Goal: Transaction & Acquisition: Purchase product/service

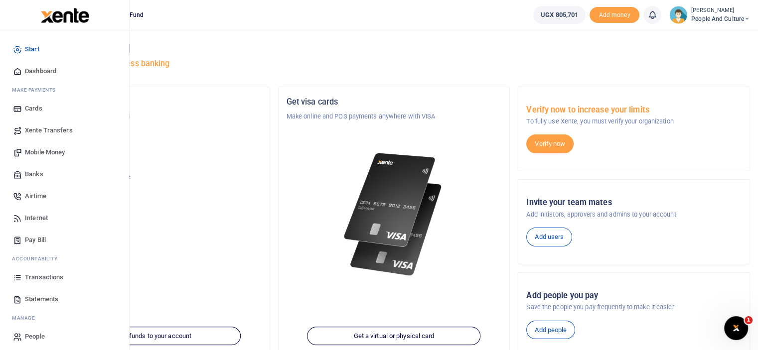
click at [47, 276] on span "Transactions" at bounding box center [44, 278] width 38 height 10
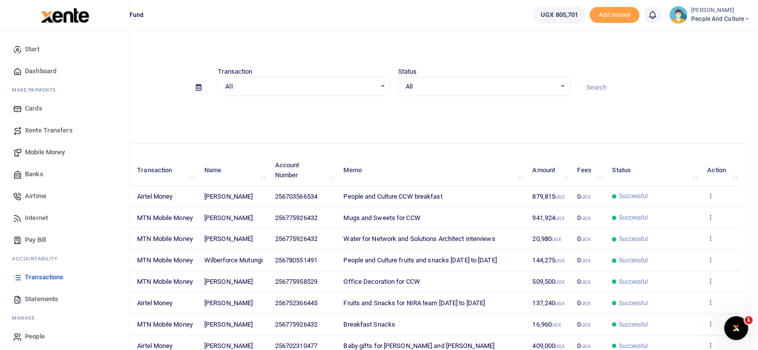
click at [49, 153] on span "Mobile Money" at bounding box center [45, 153] width 40 height 10
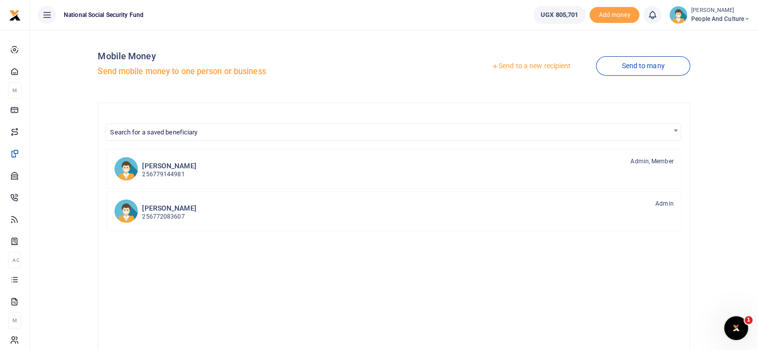
click at [508, 63] on link "Send to a new recipient" at bounding box center [531, 66] width 130 height 18
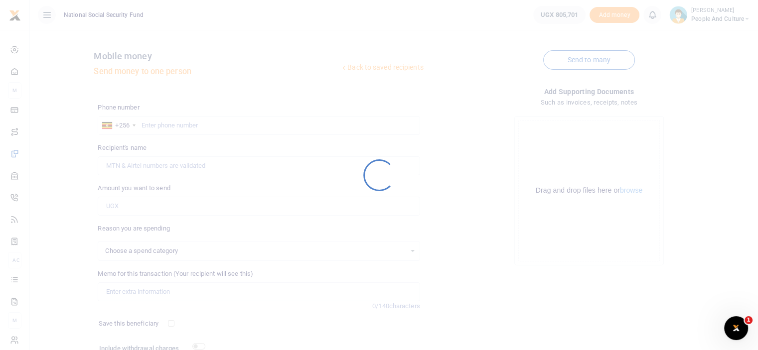
select select
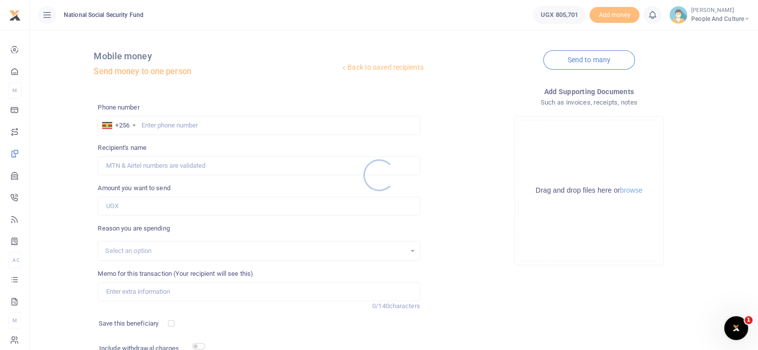
click at [190, 125] on div at bounding box center [379, 175] width 758 height 350
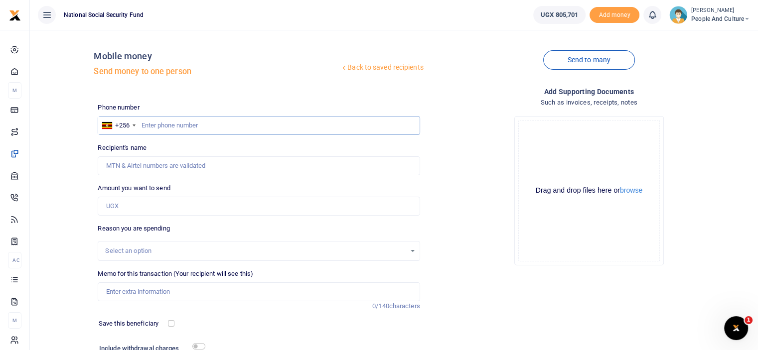
click at [190, 125] on input "text" at bounding box center [259, 125] width 322 height 19
click at [628, 189] on button "browse" at bounding box center [631, 190] width 22 height 7
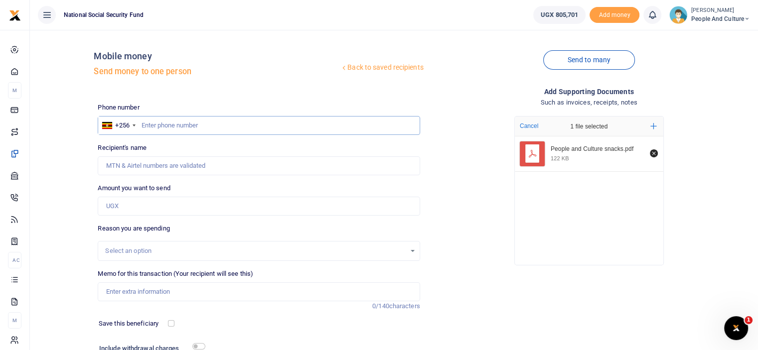
click at [161, 127] on input "text" at bounding box center [259, 125] width 322 height 19
type input "0775926432"
click at [160, 214] on input "Amount you want to send" at bounding box center [259, 206] width 322 height 19
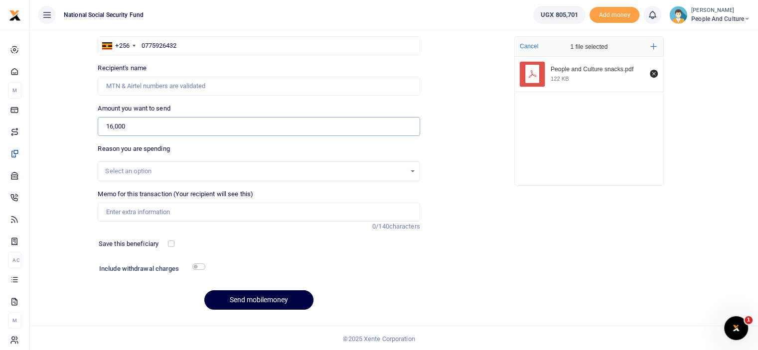
scroll to position [81, 0]
type input "16,000"
click at [197, 265] on input "checkbox" at bounding box center [198, 266] width 13 height 6
checkbox input "true"
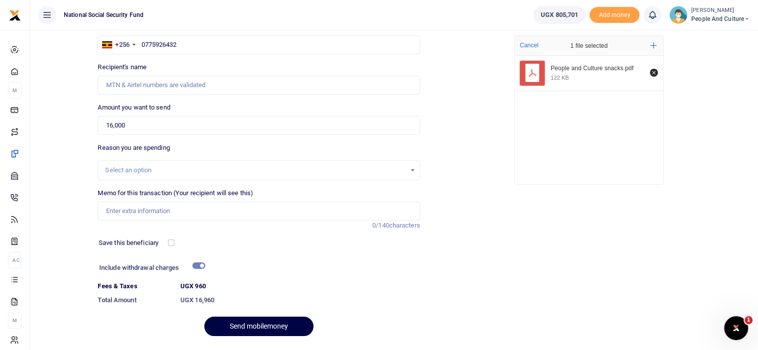
click at [142, 193] on label "Memo for this transaction (Your recipient will see this)" at bounding box center [176, 193] width 156 height 10
click at [142, 202] on input "Memo for this transaction (Your recipient will see this)" at bounding box center [259, 211] width 322 height 19
click at [140, 208] on input "Memo for this transaction (Your recipient will see this)" at bounding box center [259, 211] width 322 height 19
paste input "UNEB verification response September 2025"
drag, startPoint x: 248, startPoint y: 204, endPoint x: 94, endPoint y: 203, distance: 154.0
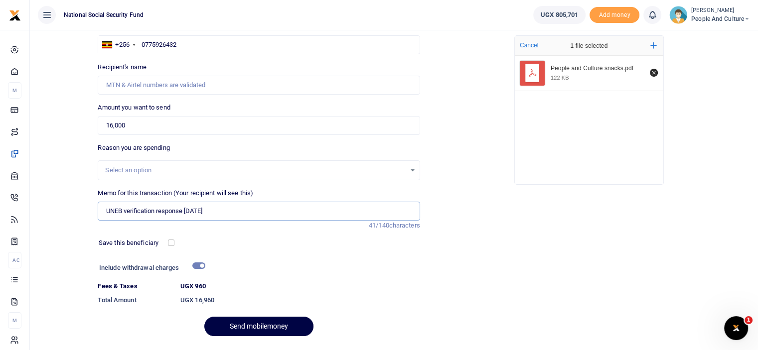
click at [94, 203] on div "Memo for this transaction (Your recipient will see this) UNEB verification resp…" at bounding box center [259, 209] width 330 height 42
type input "W"
type input "People and culture snacks"
click at [38, 211] on div "Back to saved recipients Mobile money Send money to one person Send to many Pho…" at bounding box center [394, 150] width 720 height 387
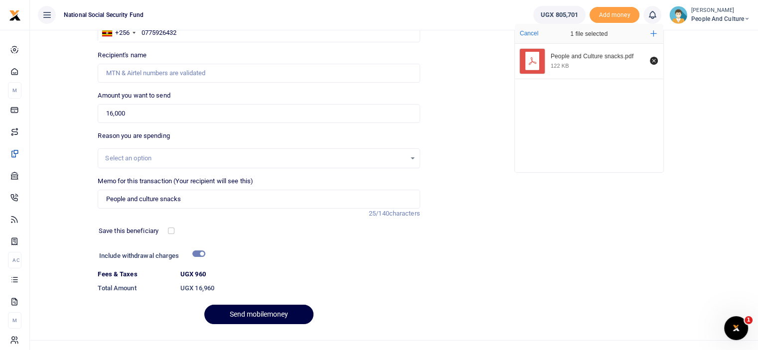
scroll to position [108, 0]
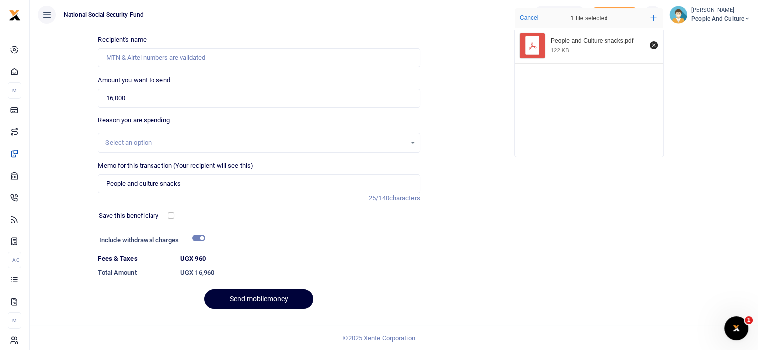
click at [236, 301] on button "Send mobilemoney" at bounding box center [258, 299] width 109 height 19
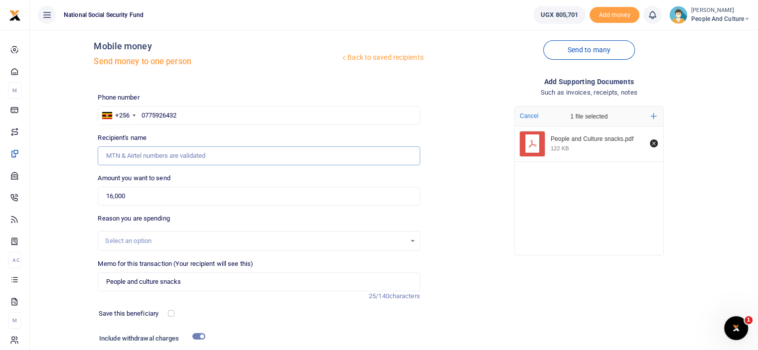
scroll to position [8, 0]
click at [189, 117] on input "0775926432" at bounding box center [259, 117] width 322 height 19
drag, startPoint x: 186, startPoint y: 118, endPoint x: 139, endPoint y: 117, distance: 47.9
click at [139, 117] on input "0775926432" at bounding box center [259, 117] width 322 height 19
type input "0775926432"
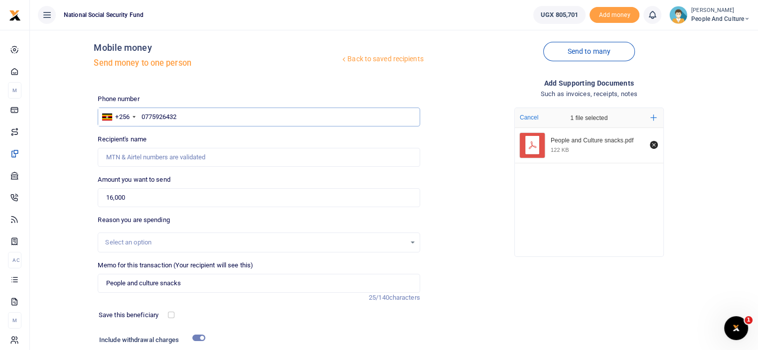
type input "Babra Matte Kabugho"
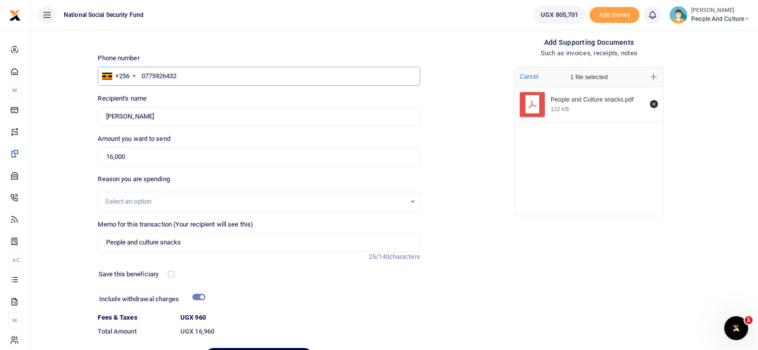
scroll to position [108, 0]
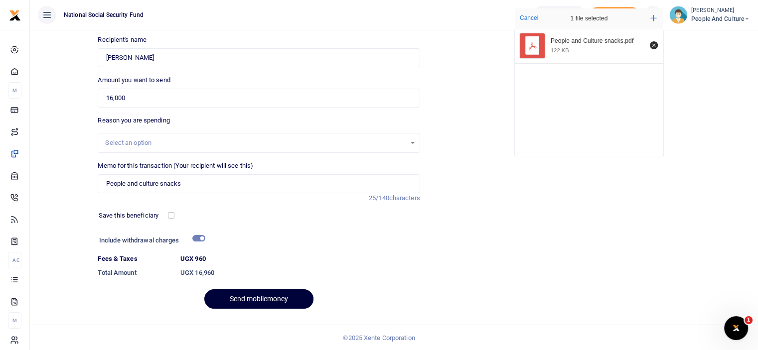
click at [245, 290] on button "Send mobilemoney" at bounding box center [258, 299] width 109 height 19
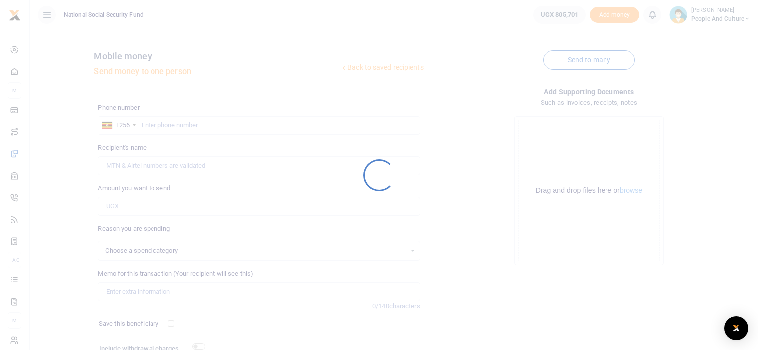
scroll to position [81, 0]
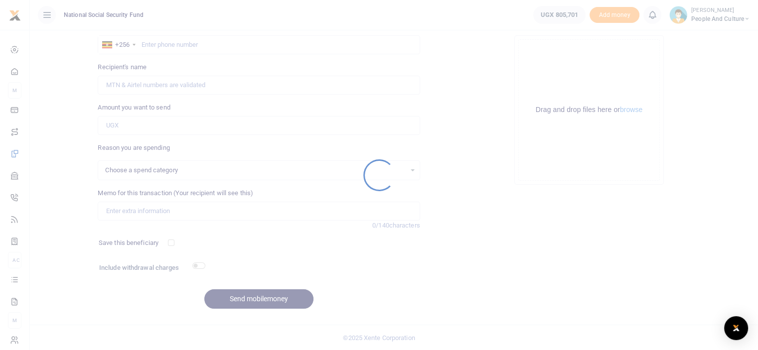
select select
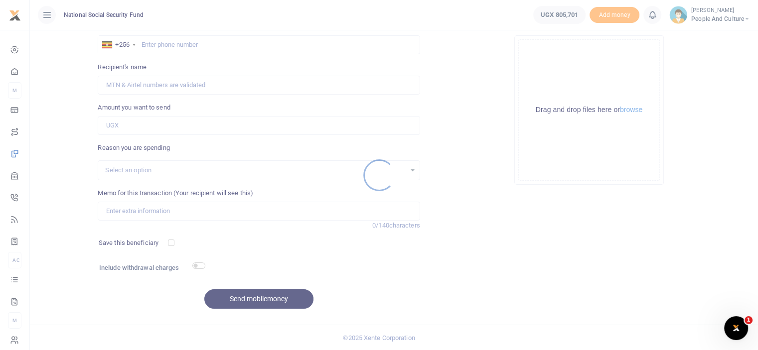
scroll to position [0, 0]
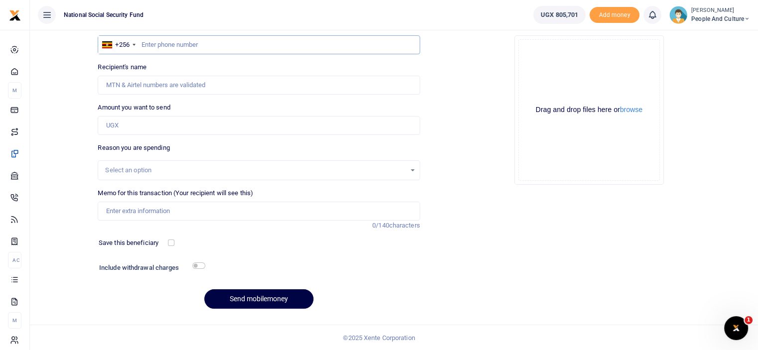
click at [237, 41] on input "text" at bounding box center [259, 44] width 322 height 19
type input "0780551491"
type input "Wilberforce Mutungi"
type input "0780551491"
click at [643, 106] on button "browse" at bounding box center [631, 109] width 22 height 7
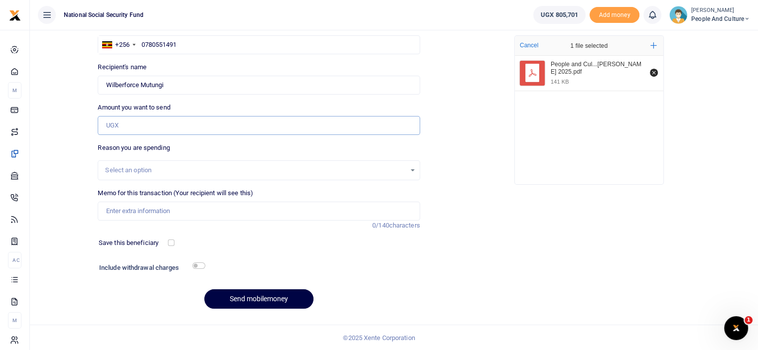
click at [237, 126] on input "Amount you want to send" at bounding box center [259, 125] width 322 height 19
type input "175,000"
click at [193, 207] on input "Memo for this transaction (Your recipient will see this)" at bounding box center [259, 211] width 322 height 19
paste input "UNEB verification response [DATE]"
type input "UNEB verification response [DATE]"
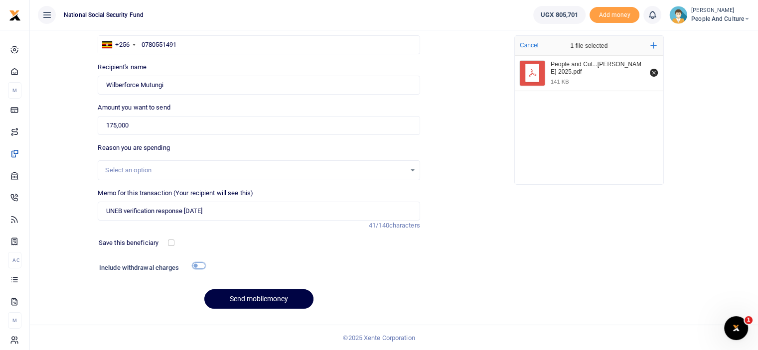
click at [197, 265] on input "checkbox" at bounding box center [198, 266] width 13 height 6
checkbox input "true"
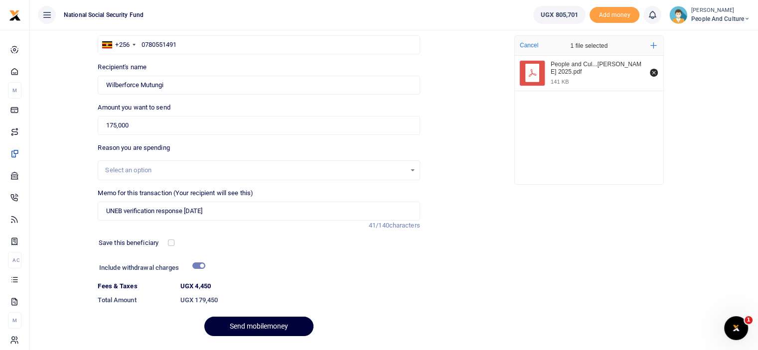
click at [236, 326] on button "Send mobilemoney" at bounding box center [258, 326] width 109 height 19
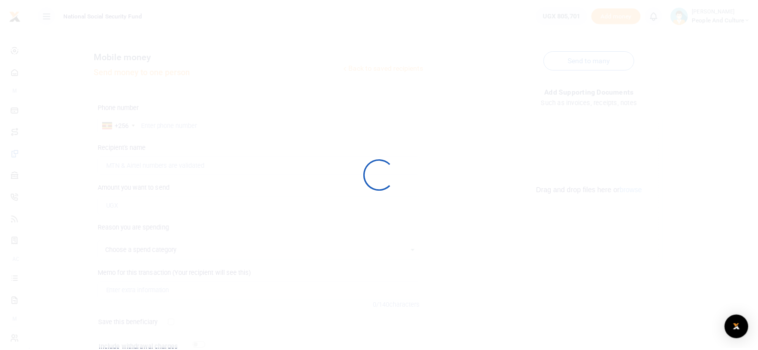
scroll to position [81, 0]
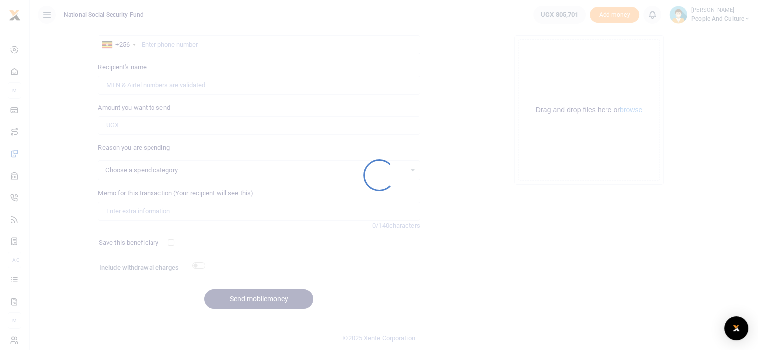
select select
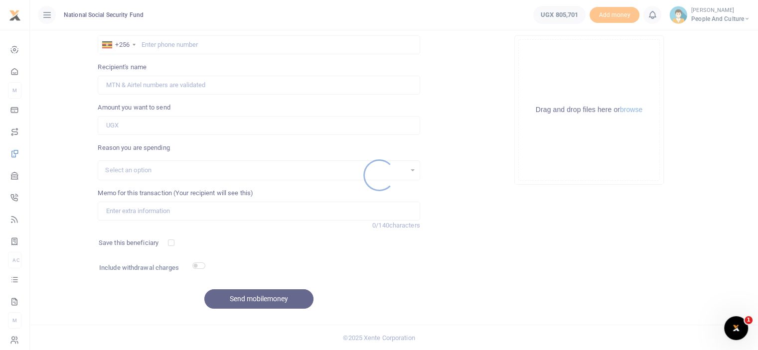
scroll to position [0, 0]
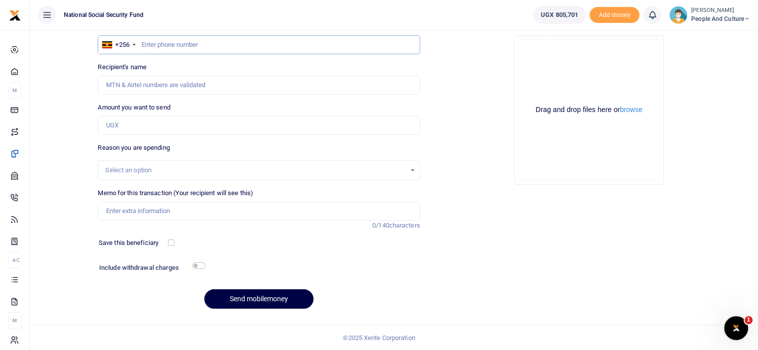
click at [254, 40] on input "text" at bounding box center [259, 44] width 322 height 19
type input "0772640314"
type input "[PERSON_NAME]"
type input "0772640314"
click at [206, 129] on input "Amount you want to send" at bounding box center [259, 125] width 322 height 19
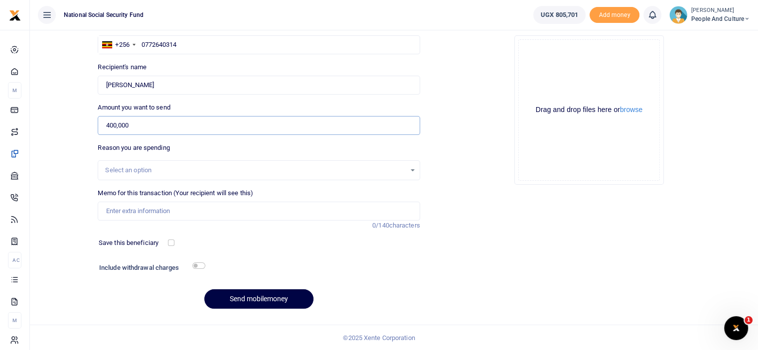
type input "400,000"
click at [241, 171] on div "Select an option" at bounding box center [255, 170] width 300 height 10
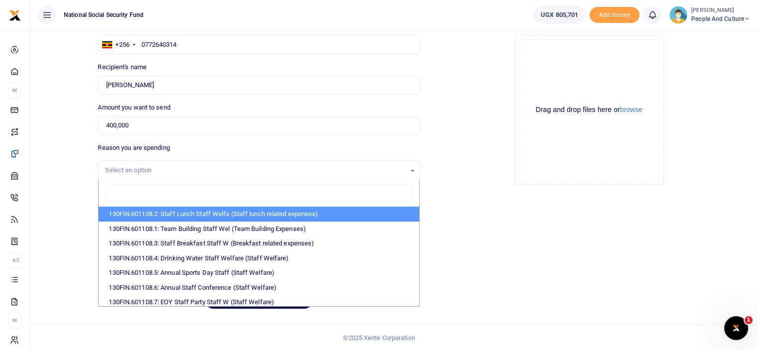
click at [239, 170] on div "Select an option" at bounding box center [255, 170] width 300 height 10
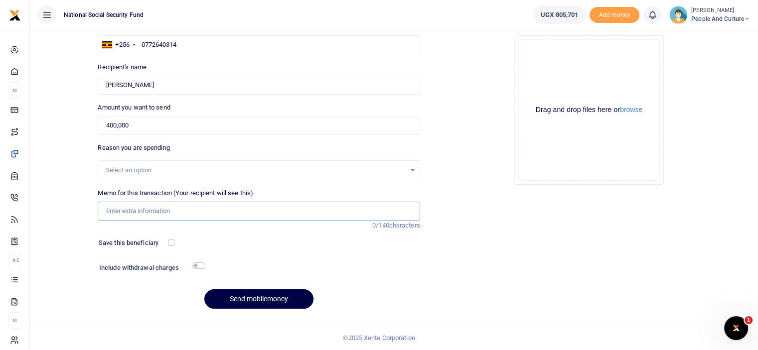
click at [132, 213] on input "Memo for this transaction (Your recipient will see this)" at bounding box center [259, 211] width 322 height 19
type input "Baby gift for staff with twins"
click at [197, 268] on input "checkbox" at bounding box center [198, 266] width 13 height 6
checkbox input "true"
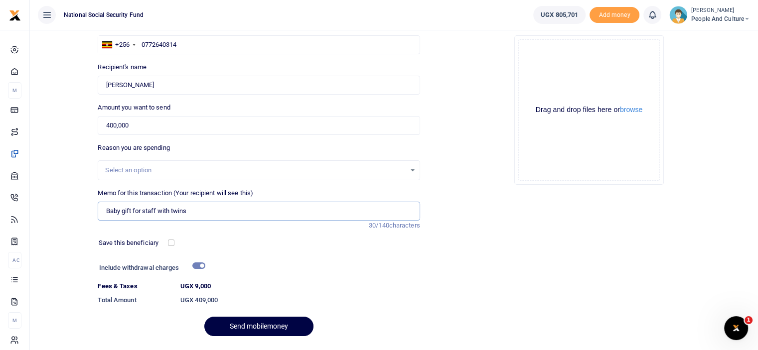
click at [346, 202] on input "Baby gift for staff with twins" at bounding box center [259, 211] width 322 height 19
type input "Baby gift for staff with twins [PERSON_NAME]"
click at [278, 328] on button "Send mobilemoney" at bounding box center [258, 326] width 109 height 19
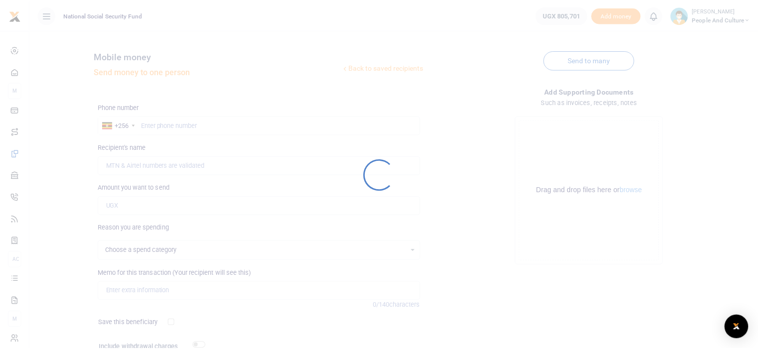
scroll to position [81, 0]
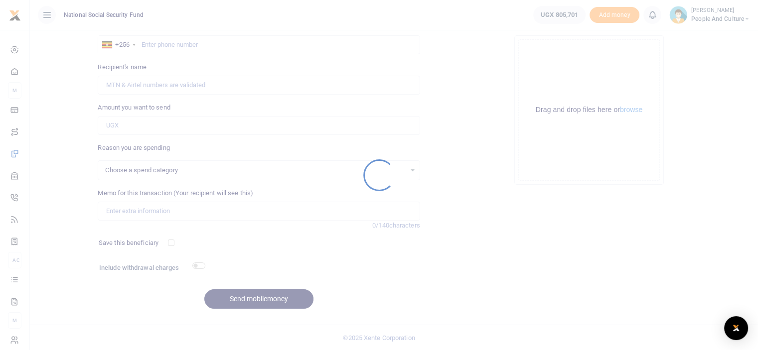
select select
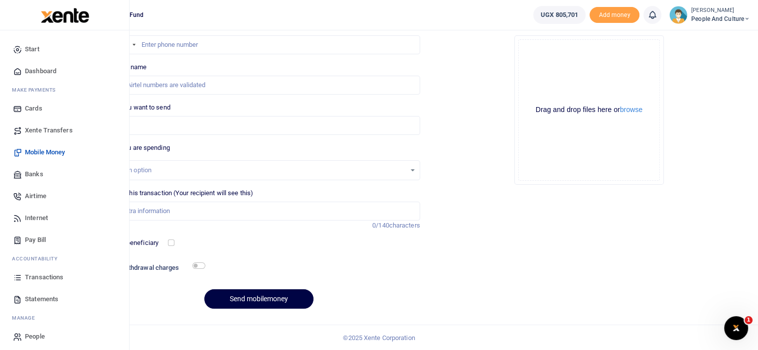
click at [42, 277] on span "Transactions" at bounding box center [44, 278] width 38 height 10
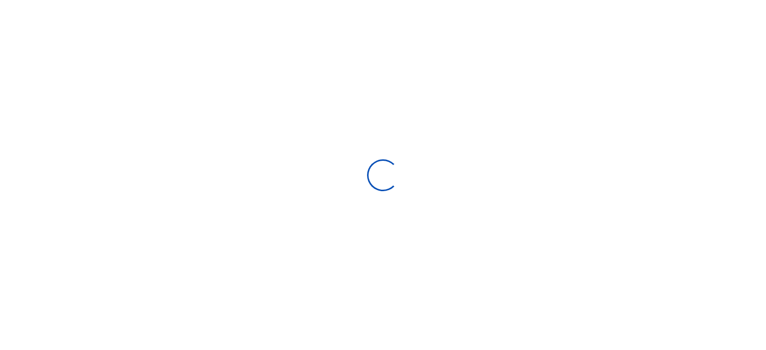
select select
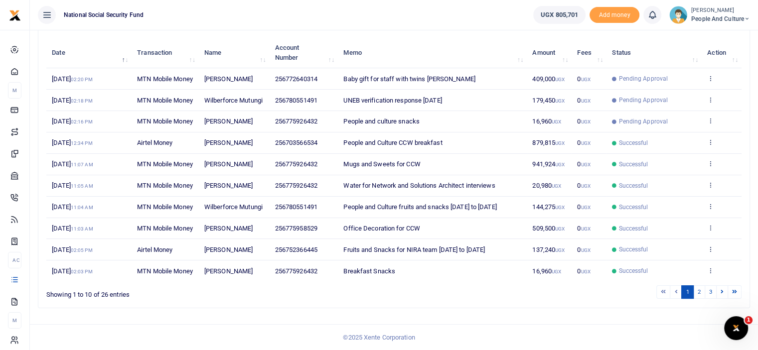
scroll to position [199, 0]
click at [702, 296] on link "2" at bounding box center [699, 292] width 12 height 13
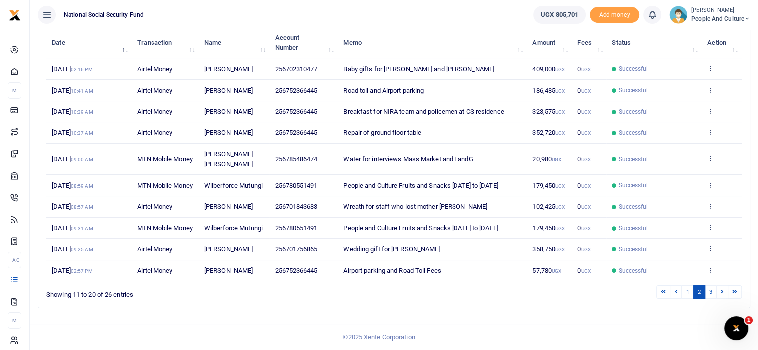
scroll to position [0, 0]
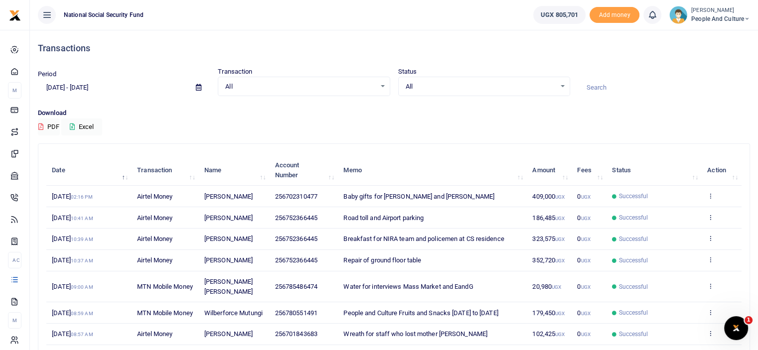
click at [197, 86] on icon at bounding box center [198, 87] width 5 height 6
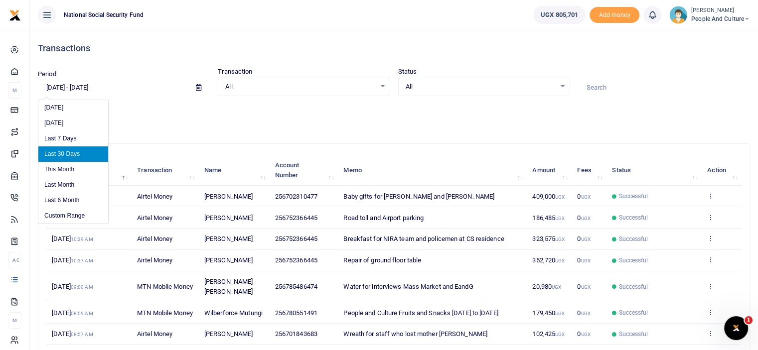
click at [197, 86] on icon at bounding box center [198, 87] width 5 height 6
click at [78, 211] on li "Custom Range" at bounding box center [73, 215] width 70 height 15
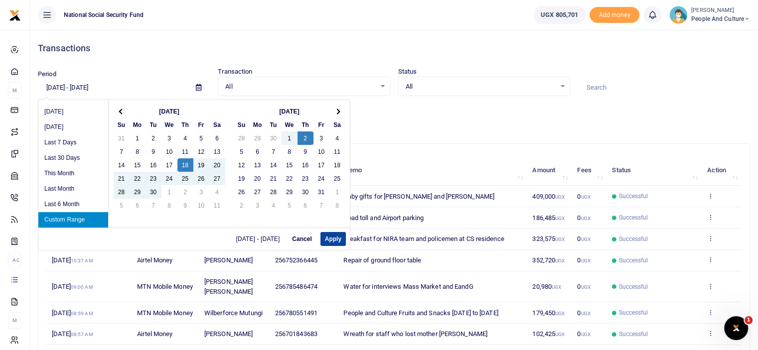
click at [329, 239] on button "Apply" at bounding box center [333, 239] width 25 height 14
type input "09/18/2025 - 10/02/2025"
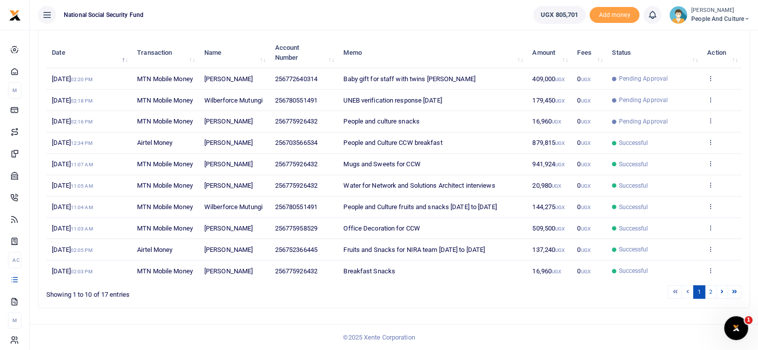
scroll to position [194, 0]
click at [712, 299] on link "2" at bounding box center [711, 292] width 12 height 13
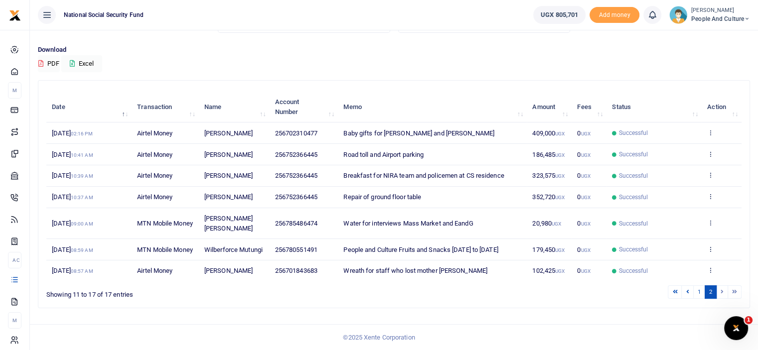
scroll to position [0, 0]
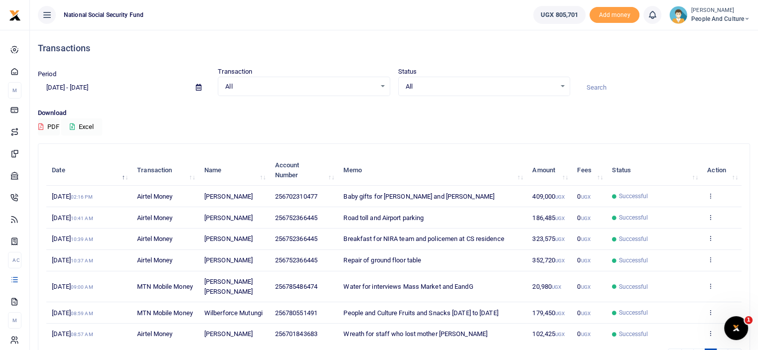
click at [87, 125] on button "Excel" at bounding box center [81, 127] width 41 height 17
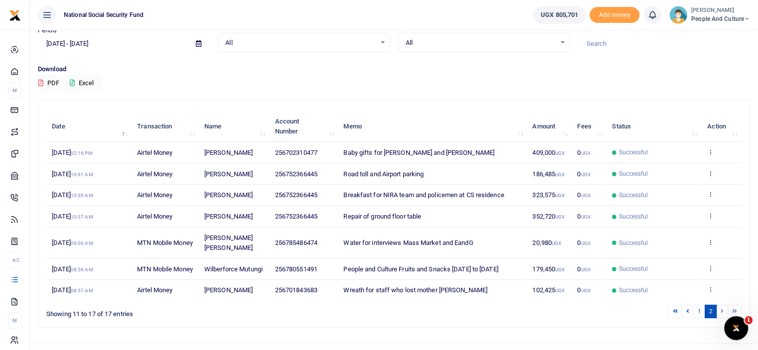
scroll to position [72, 0]
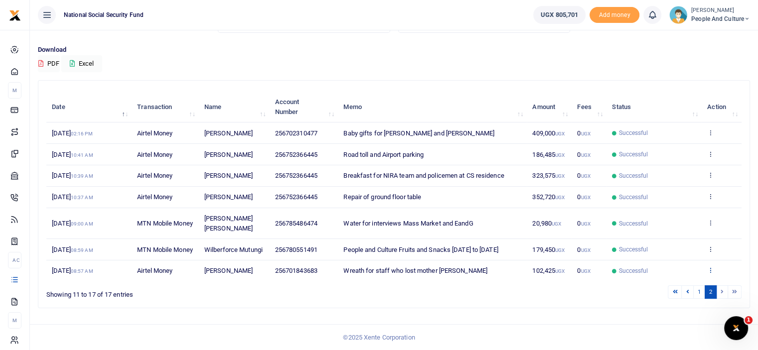
click at [713, 271] on icon at bounding box center [710, 270] width 6 height 7
click at [689, 234] on link "View details" at bounding box center [674, 233] width 79 height 14
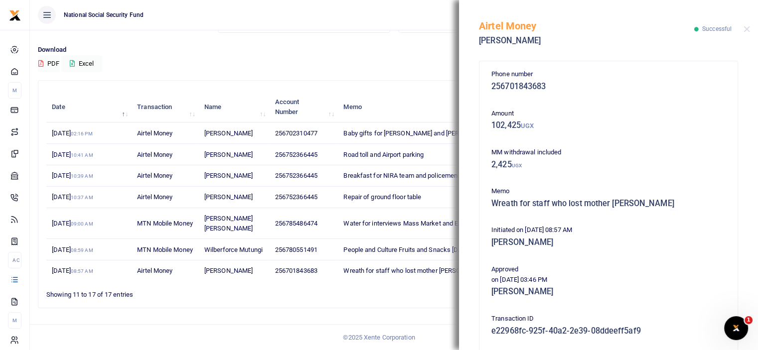
scroll to position [183, 0]
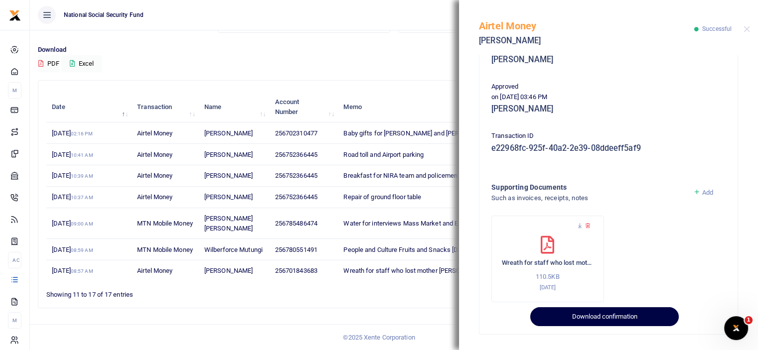
click at [588, 316] on button "Download confirmation" at bounding box center [604, 317] width 148 height 19
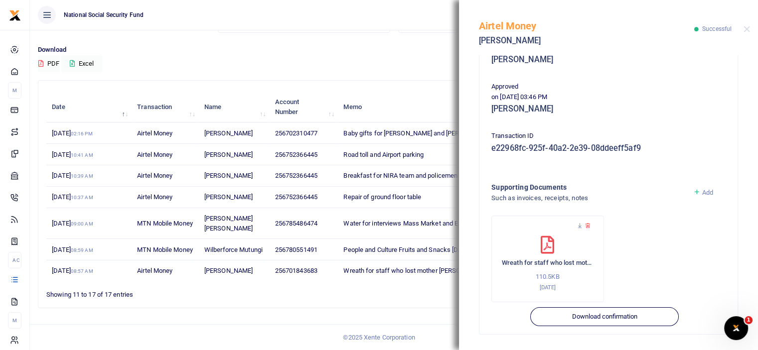
click at [376, 302] on div "Search: Date Transaction Name Account Number Memo Amount Fees Status Action 18t…" at bounding box center [393, 194] width 711 height 227
click at [749, 28] on button "Close" at bounding box center [747, 29] width 6 height 6
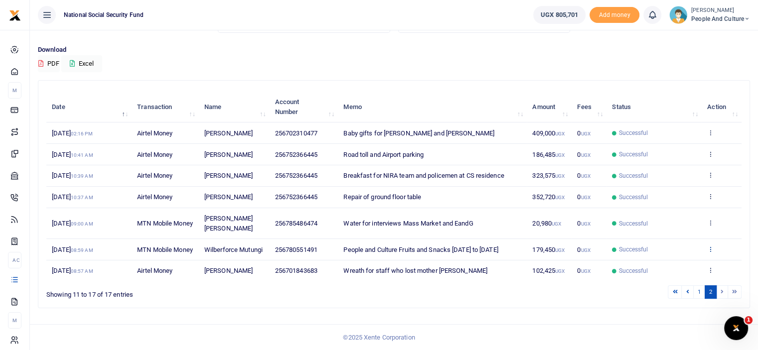
click at [710, 246] on icon at bounding box center [710, 249] width 6 height 7
click at [684, 263] on link "View details" at bounding box center [674, 270] width 79 height 14
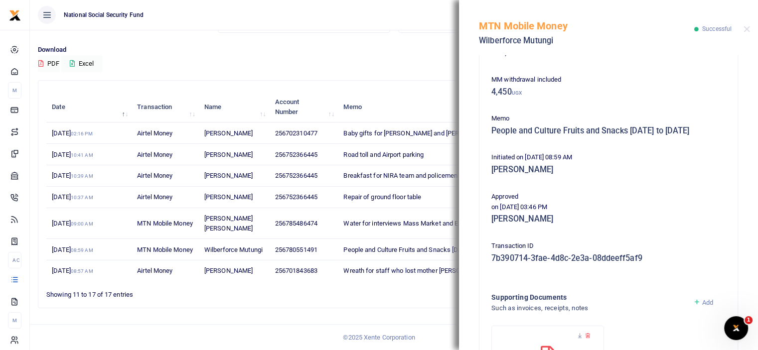
scroll to position [192, 0]
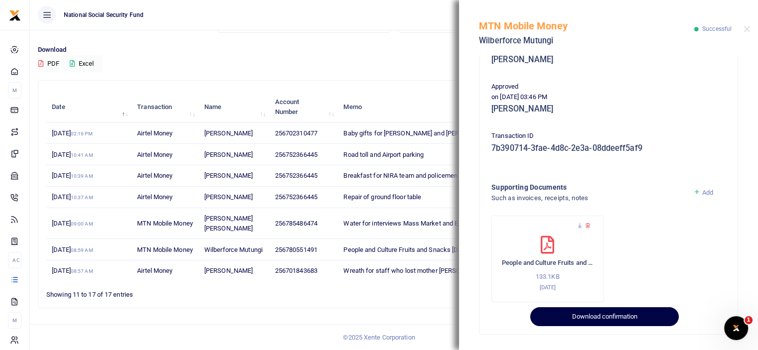
click at [614, 319] on button "Download confirmation" at bounding box center [604, 317] width 148 height 19
click at [613, 321] on button "Download confirmation" at bounding box center [604, 317] width 148 height 19
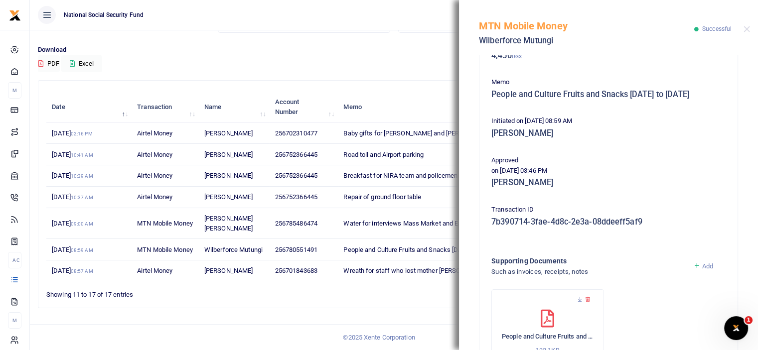
scroll to position [93, 0]
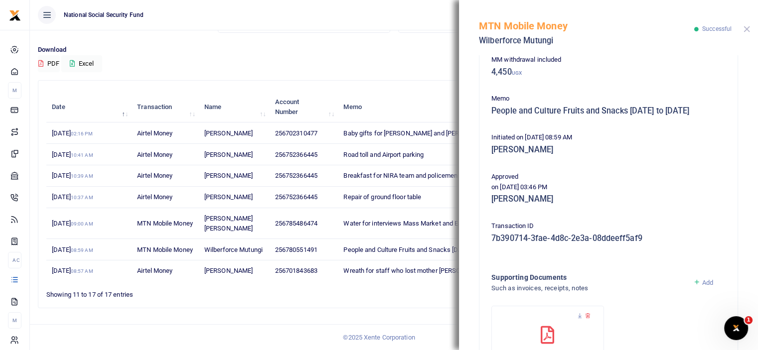
click at [748, 26] on button "Close" at bounding box center [747, 29] width 6 height 6
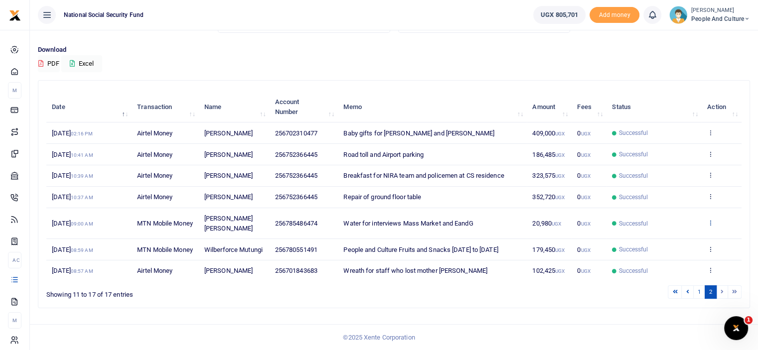
click at [710, 219] on icon at bounding box center [710, 222] width 6 height 7
click at [684, 232] on link "View details" at bounding box center [674, 239] width 79 height 14
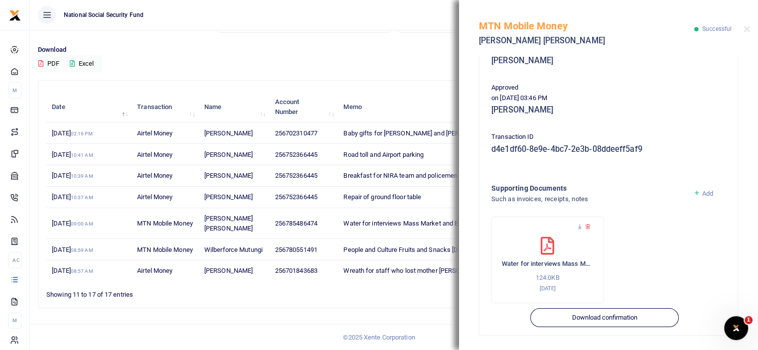
scroll to position [183, 0]
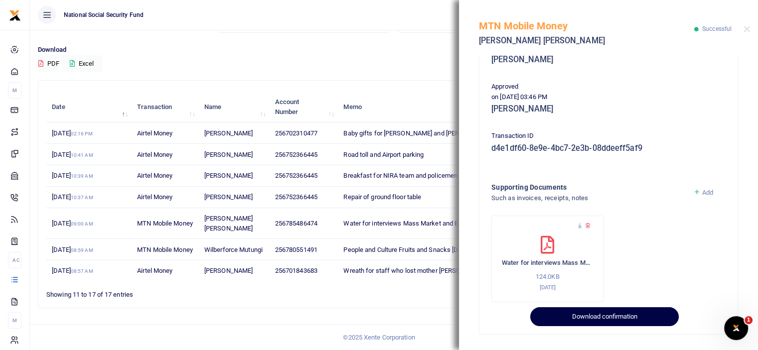
click at [589, 322] on button "Download confirmation" at bounding box center [604, 317] width 148 height 19
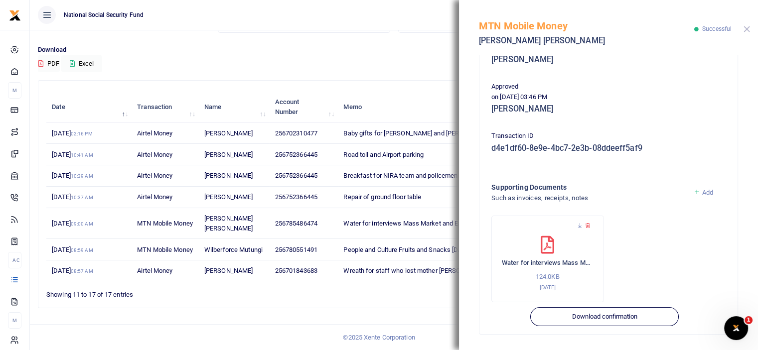
click at [747, 29] on button "Close" at bounding box center [747, 29] width 6 height 6
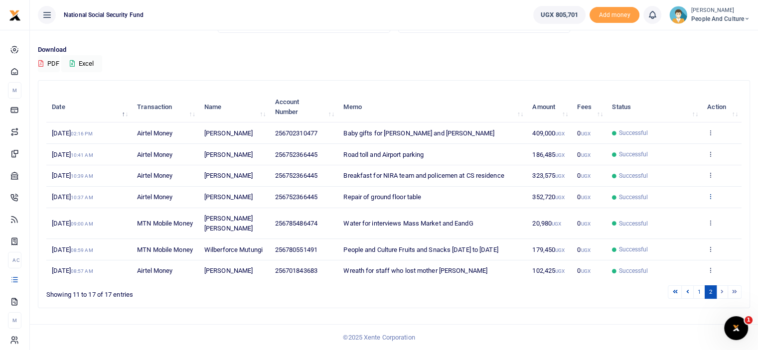
click at [712, 193] on icon at bounding box center [710, 196] width 6 height 7
click at [692, 206] on link "View details" at bounding box center [674, 213] width 79 height 14
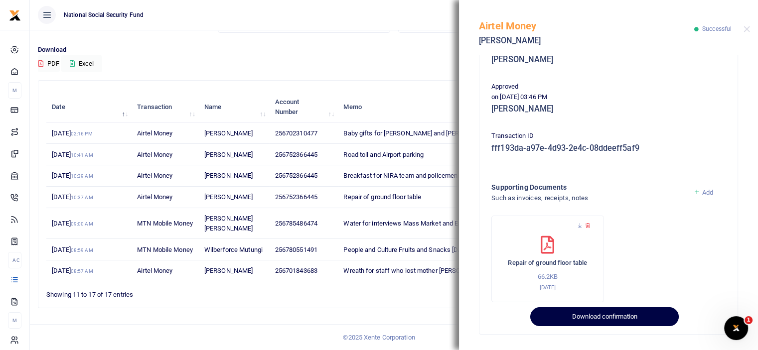
click at [593, 322] on button "Download confirmation" at bounding box center [604, 317] width 148 height 19
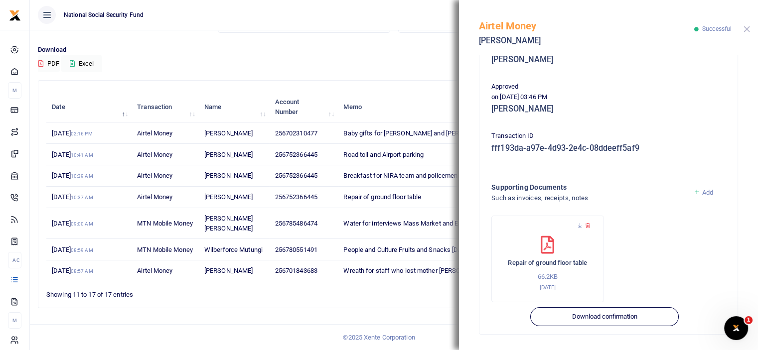
click at [746, 30] on button "Close" at bounding box center [747, 29] width 6 height 6
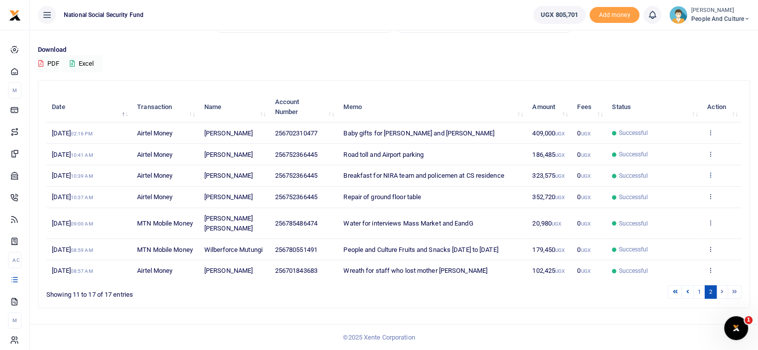
click at [713, 171] on icon at bounding box center [710, 174] width 6 height 7
click at [698, 184] on link "View details" at bounding box center [674, 191] width 79 height 14
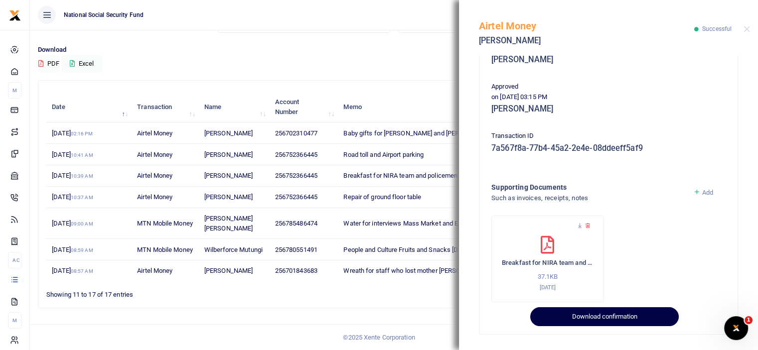
click at [575, 312] on button "Download confirmation" at bounding box center [604, 317] width 148 height 19
click at [575, 314] on button "Download confirmation" at bounding box center [604, 317] width 148 height 19
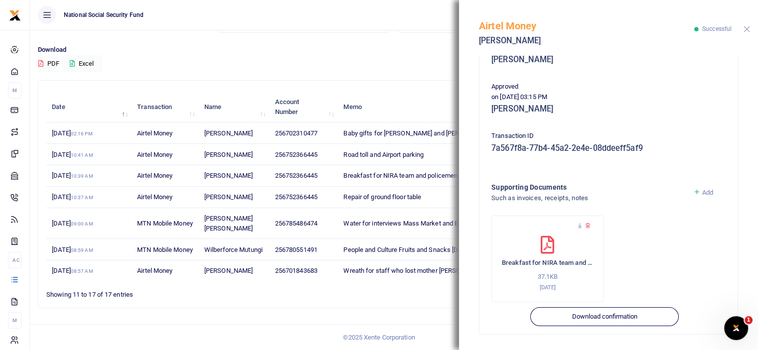
click at [744, 28] on button "Close" at bounding box center [747, 29] width 6 height 6
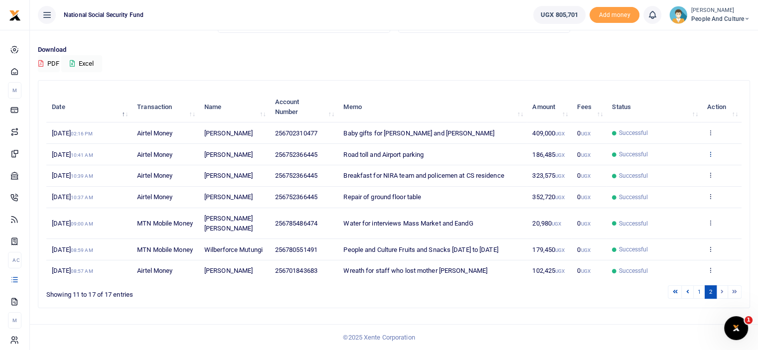
click at [711, 151] on icon at bounding box center [710, 154] width 6 height 7
click at [693, 164] on link "View details" at bounding box center [674, 171] width 79 height 14
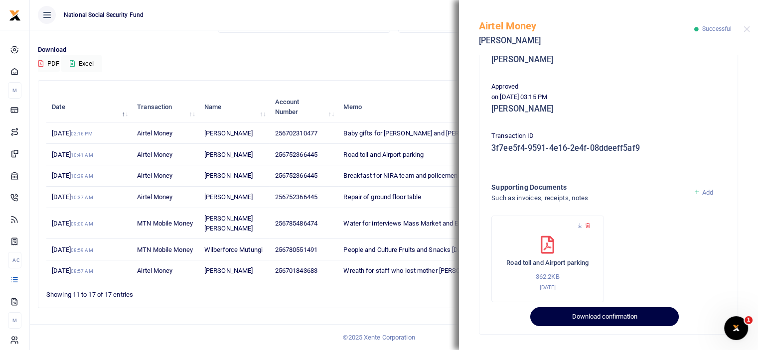
click at [612, 318] on button "Download confirmation" at bounding box center [604, 317] width 148 height 19
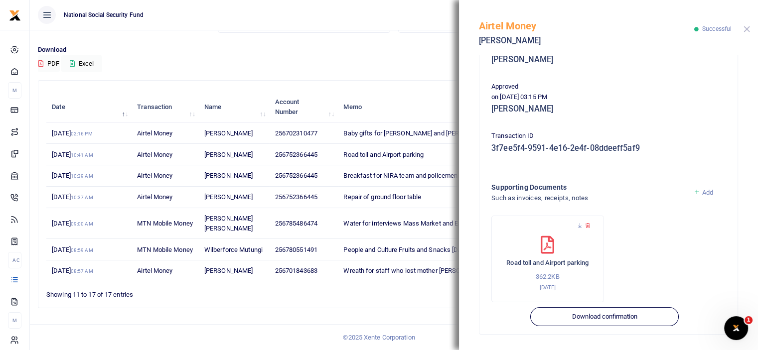
click at [747, 29] on button "Close" at bounding box center [747, 29] width 6 height 6
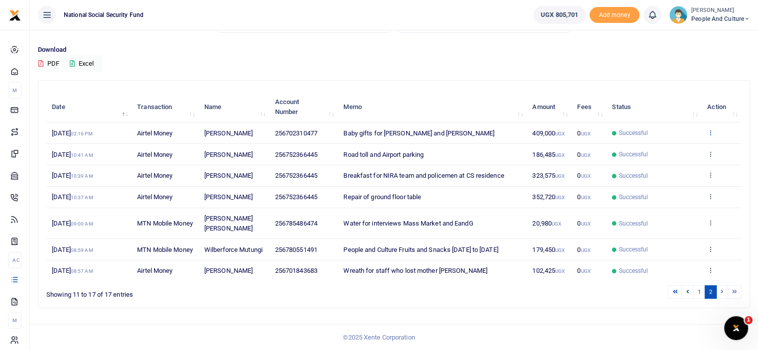
click at [708, 129] on icon at bounding box center [710, 132] width 6 height 7
click at [680, 142] on link "View details" at bounding box center [674, 149] width 79 height 14
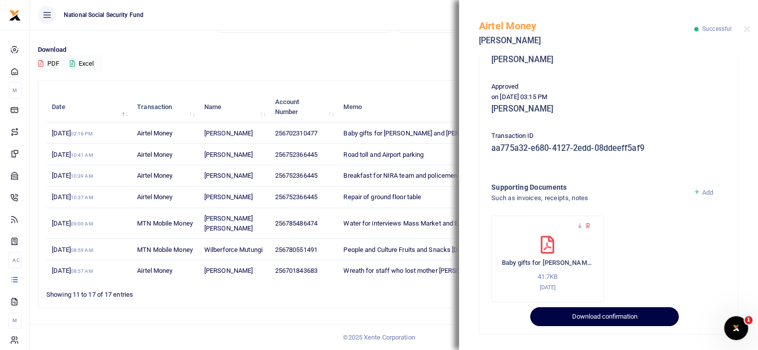
click at [583, 316] on button "Download confirmation" at bounding box center [604, 317] width 148 height 19
click at [584, 321] on button "Download confirmation" at bounding box center [604, 317] width 148 height 19
click at [602, 321] on button "Download confirmation" at bounding box center [604, 317] width 148 height 19
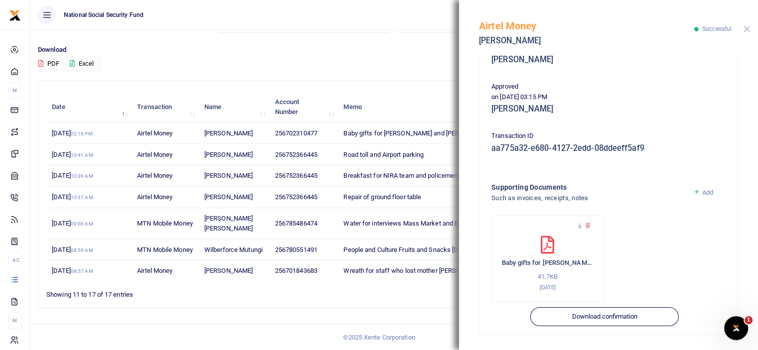
click at [746, 27] on button "Close" at bounding box center [747, 29] width 6 height 6
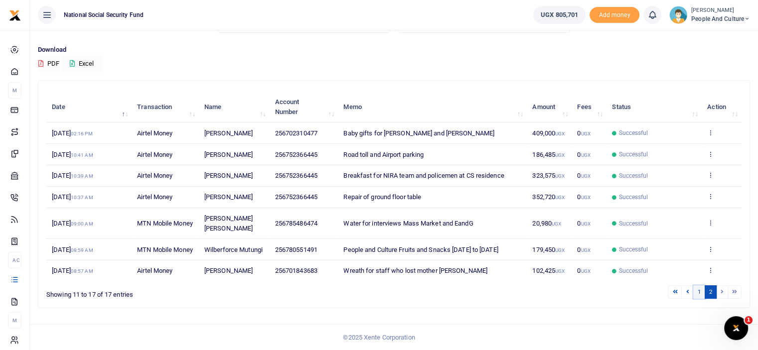
click at [701, 293] on link "1" at bounding box center [699, 292] width 12 height 13
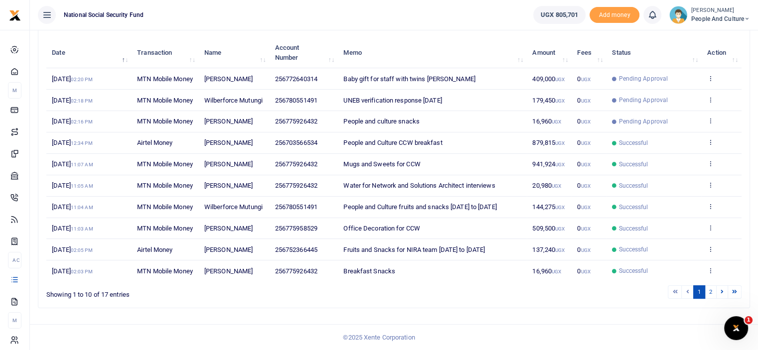
scroll to position [203, 0]
click at [709, 267] on icon at bounding box center [710, 270] width 6 height 7
click at [680, 230] on link "View details" at bounding box center [674, 228] width 79 height 14
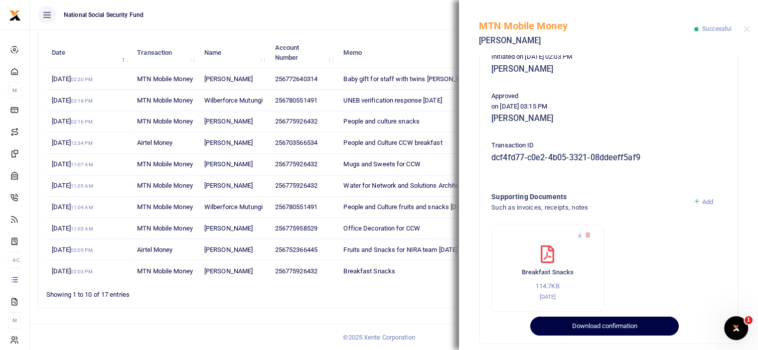
scroll to position [183, 0]
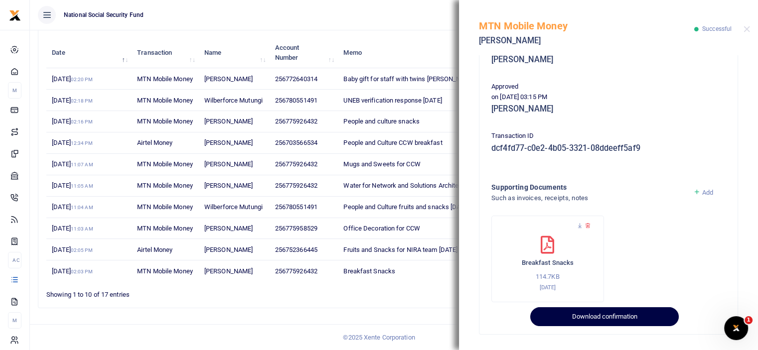
click at [588, 317] on button "Download confirmation" at bounding box center [604, 317] width 148 height 19
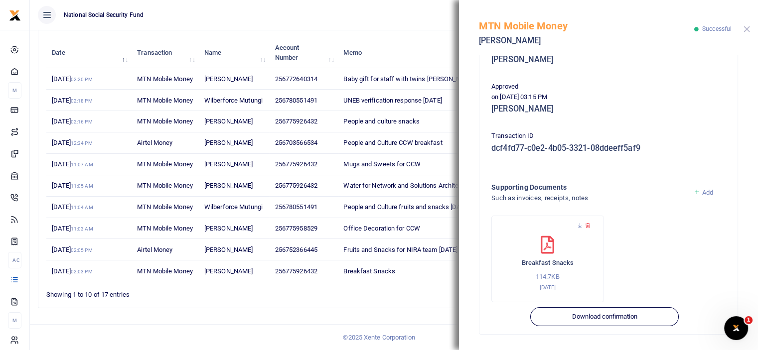
click at [746, 28] on button "Close" at bounding box center [747, 29] width 6 height 6
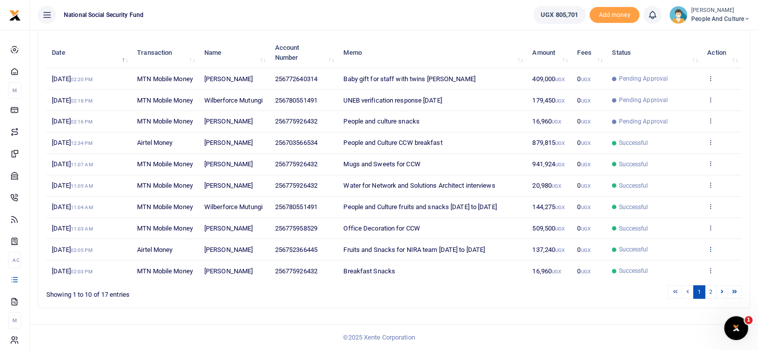
click at [712, 246] on icon at bounding box center [710, 249] width 6 height 7
click at [686, 331] on link "View details" at bounding box center [674, 338] width 79 height 14
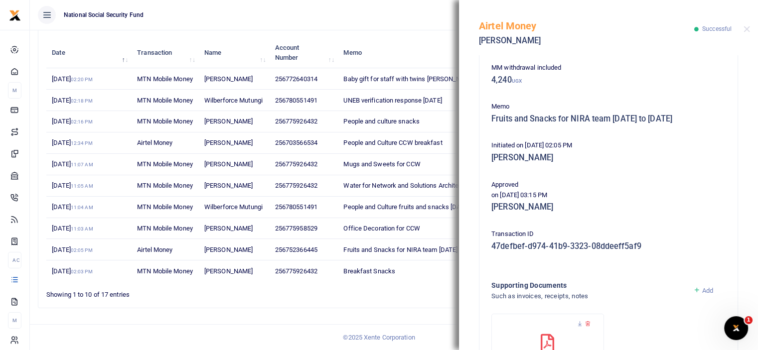
scroll to position [192, 0]
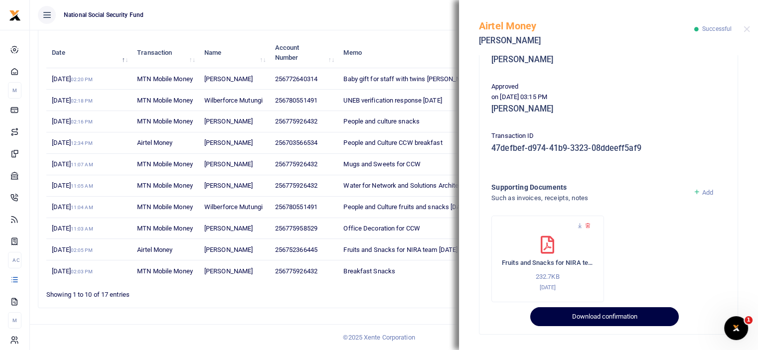
click at [558, 318] on button "Download confirmation" at bounding box center [604, 317] width 148 height 19
click at [558, 319] on button "Download confirmation" at bounding box center [604, 317] width 148 height 19
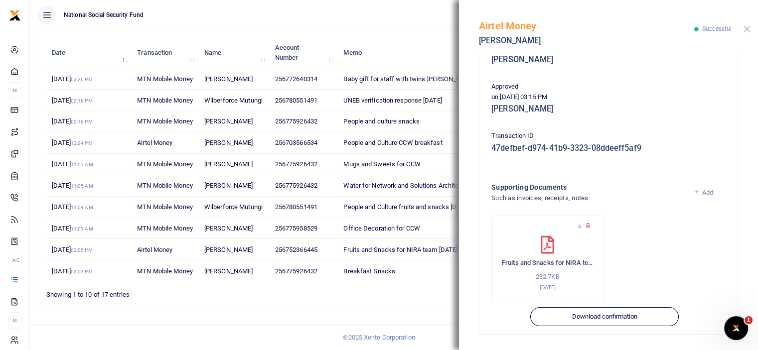
click at [746, 27] on button "Close" at bounding box center [747, 29] width 6 height 6
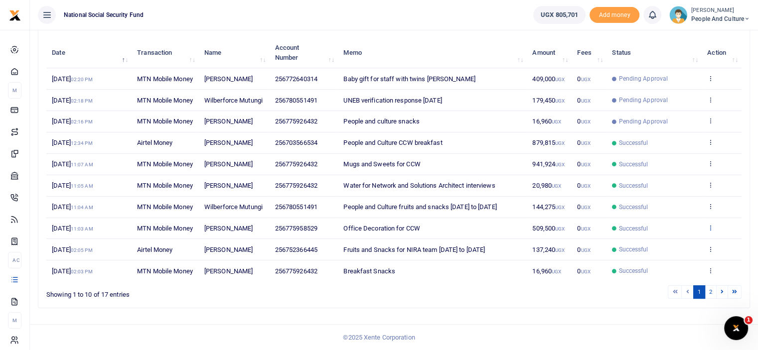
click at [711, 224] on icon at bounding box center [710, 227] width 6 height 7
click at [685, 300] on link "View details" at bounding box center [674, 307] width 79 height 14
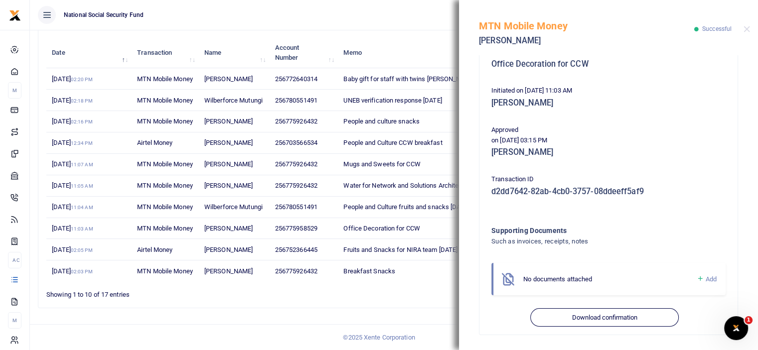
scroll to position [141, 0]
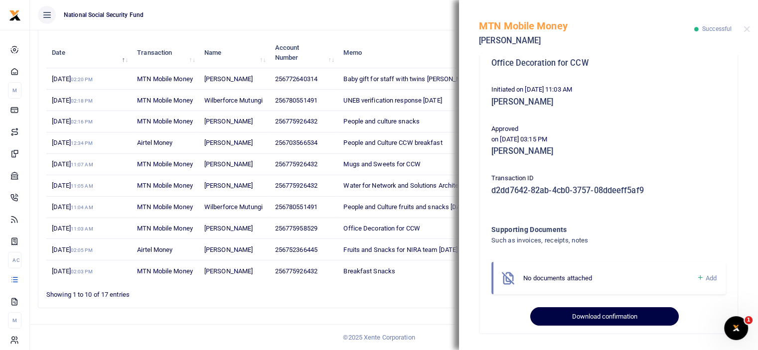
click at [577, 322] on button "Download confirmation" at bounding box center [604, 317] width 148 height 19
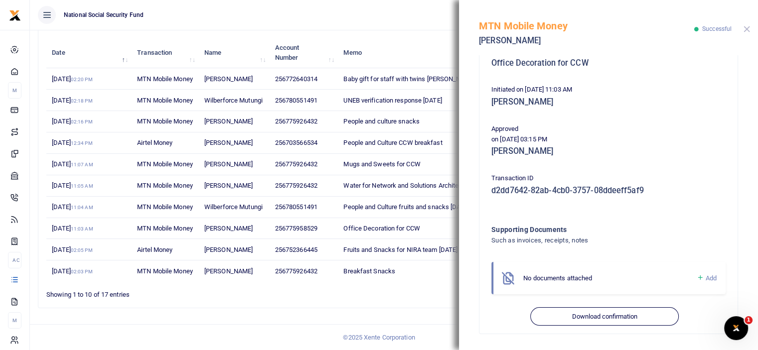
click at [744, 29] on button "Close" at bounding box center [747, 29] width 6 height 6
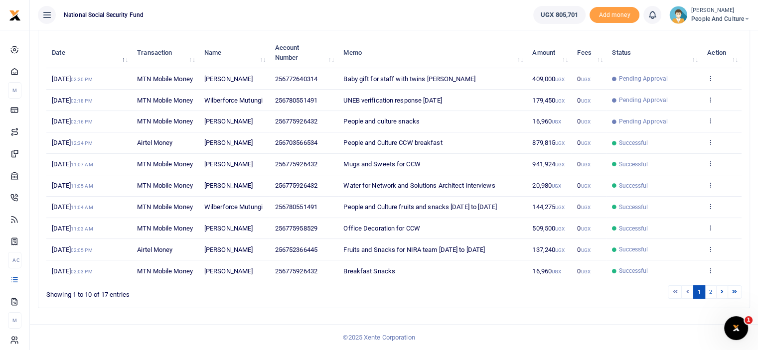
click at [714, 203] on icon at bounding box center [710, 206] width 6 height 7
click at [686, 269] on link "View details" at bounding box center [674, 276] width 79 height 14
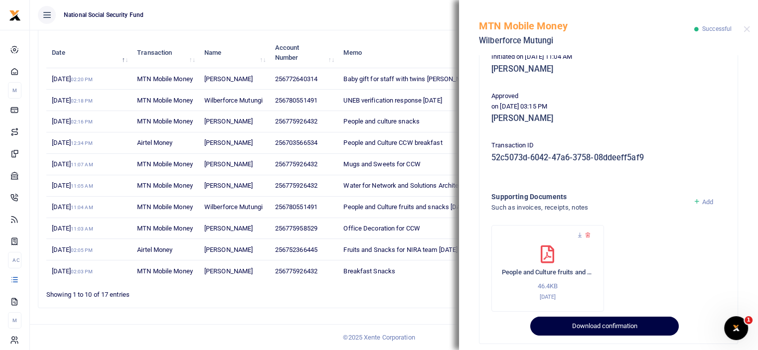
scroll to position [192, 0]
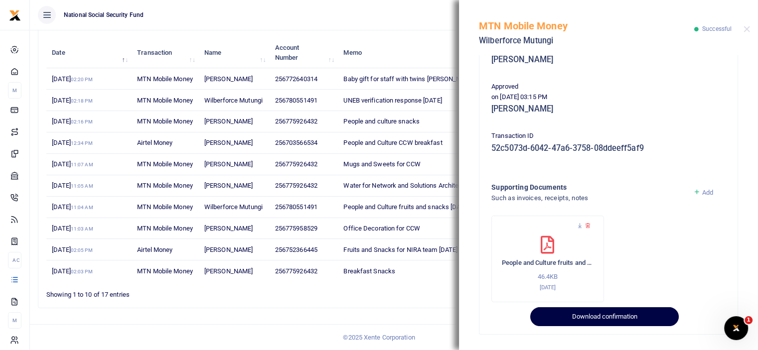
click at [592, 320] on button "Download confirmation" at bounding box center [604, 317] width 148 height 19
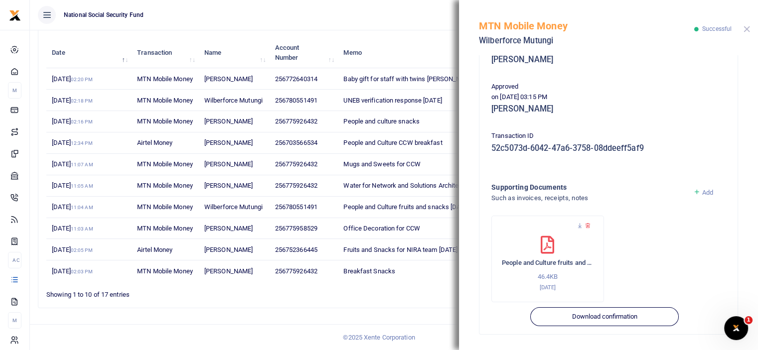
click at [747, 27] on button "Close" at bounding box center [747, 29] width 6 height 6
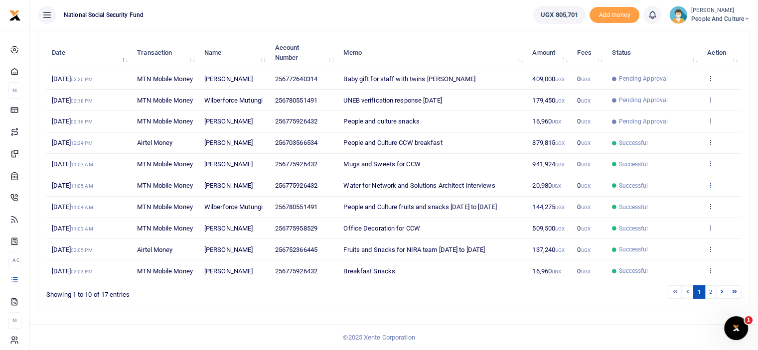
click at [711, 181] on icon at bounding box center [710, 184] width 6 height 7
click at [689, 238] on link "View details" at bounding box center [674, 245] width 79 height 14
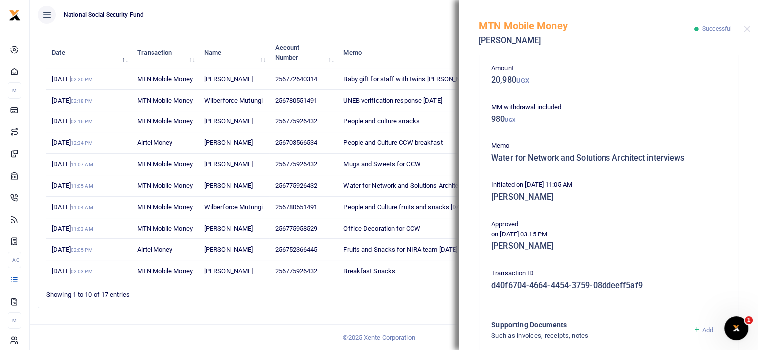
scroll to position [183, 0]
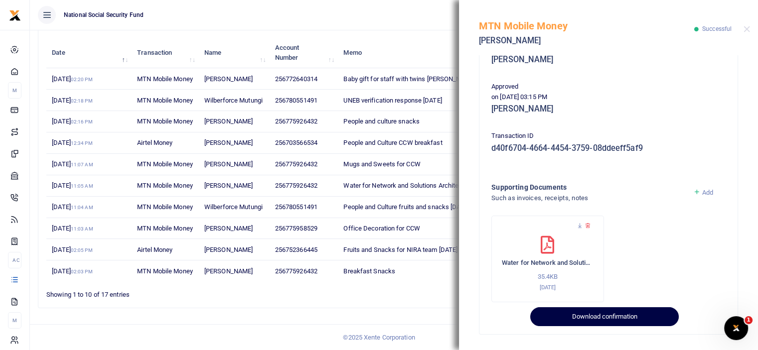
click at [561, 316] on button "Download confirmation" at bounding box center [604, 317] width 148 height 19
click at [606, 321] on button "Download confirmation" at bounding box center [604, 317] width 148 height 19
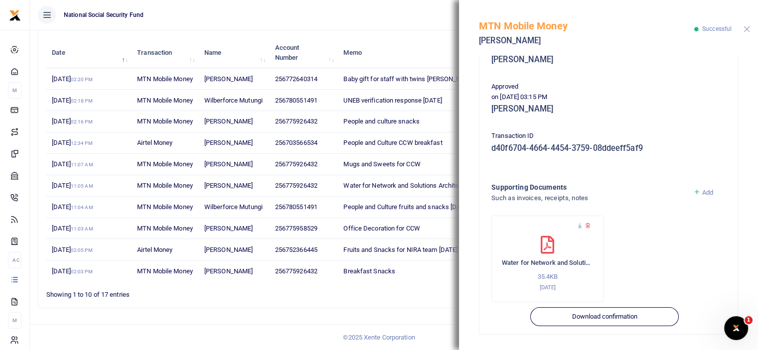
click at [744, 31] on button "Close" at bounding box center [747, 29] width 6 height 6
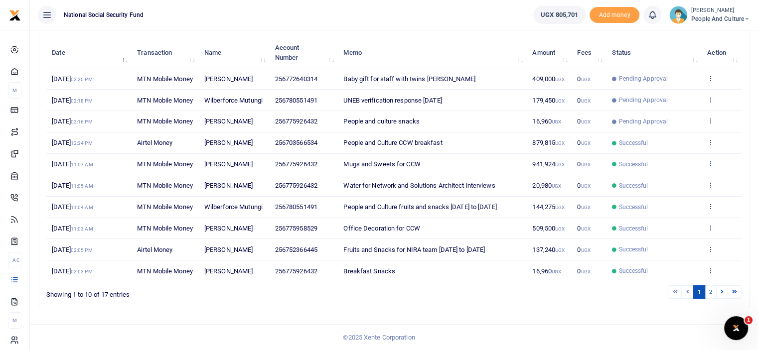
click at [709, 160] on icon at bounding box center [710, 163] width 6 height 7
click at [683, 207] on link "View details" at bounding box center [674, 214] width 79 height 14
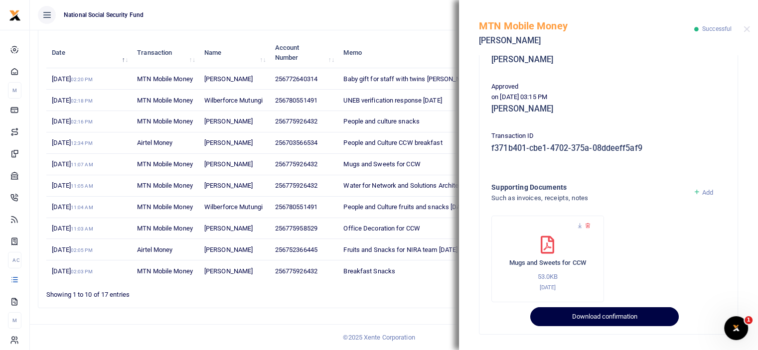
click at [565, 323] on button "Download confirmation" at bounding box center [604, 317] width 148 height 19
click at [565, 324] on button "Download confirmation" at bounding box center [604, 317] width 148 height 19
click at [638, 316] on button "Download confirmation" at bounding box center [604, 317] width 148 height 19
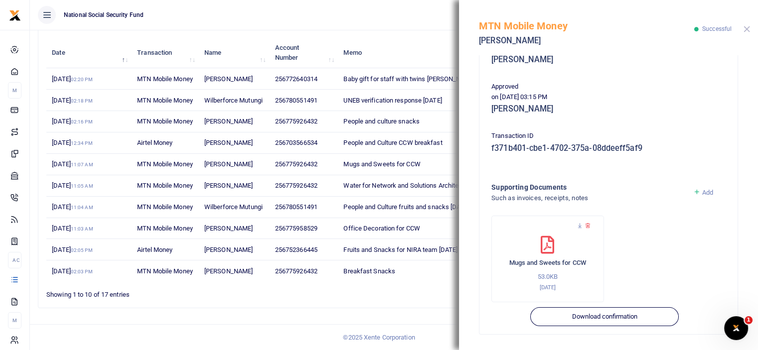
click at [747, 28] on button "Close" at bounding box center [747, 29] width 6 height 6
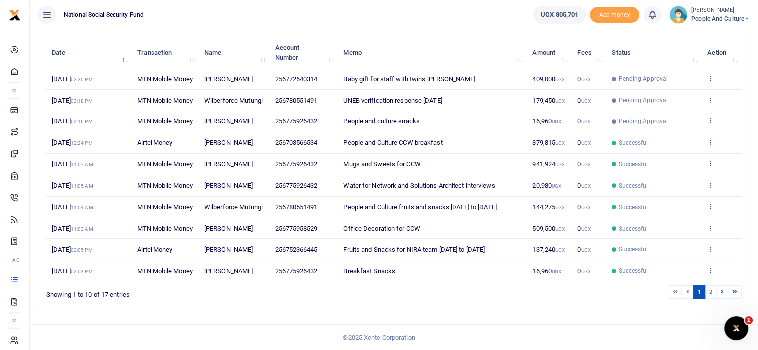
click at [711, 139] on icon at bounding box center [710, 142] width 6 height 7
click at [681, 181] on link "View details" at bounding box center [674, 188] width 79 height 14
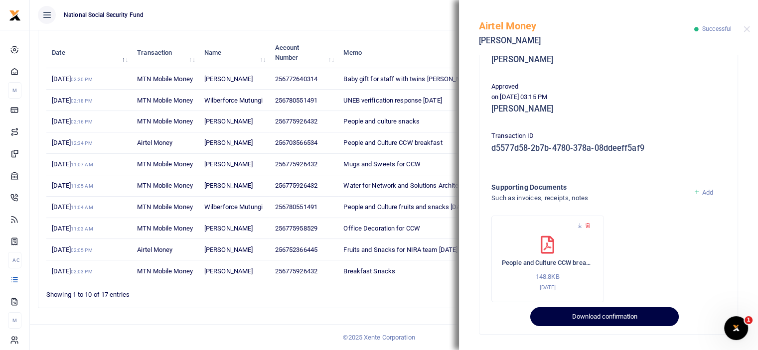
click at [586, 320] on button "Download confirmation" at bounding box center [604, 317] width 148 height 19
click at [586, 321] on button "Download confirmation" at bounding box center [604, 317] width 148 height 19
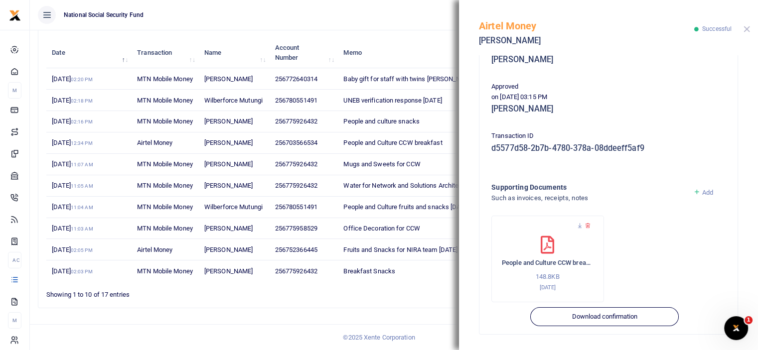
click at [746, 26] on button "Close" at bounding box center [747, 29] width 6 height 6
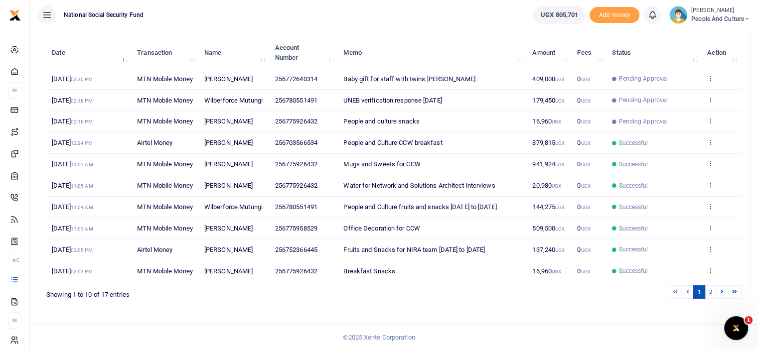
scroll to position [154, 0]
click at [711, 117] on icon at bounding box center [710, 120] width 6 height 7
click at [688, 155] on link "View details" at bounding box center [674, 162] width 79 height 14
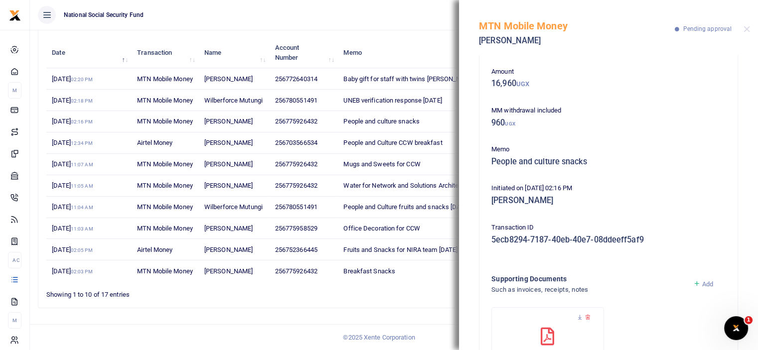
scroll to position [110, 0]
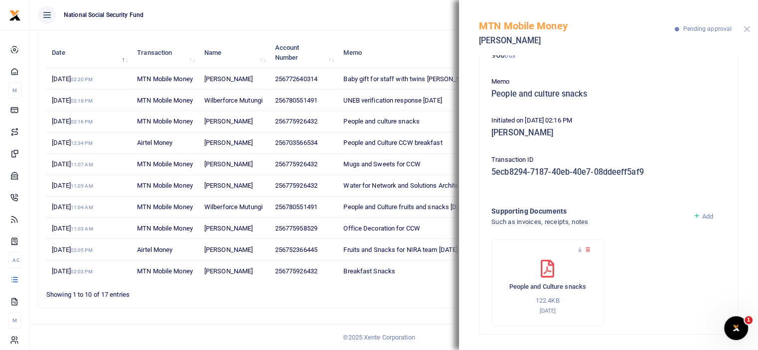
click at [746, 29] on button "Close" at bounding box center [747, 29] width 6 height 6
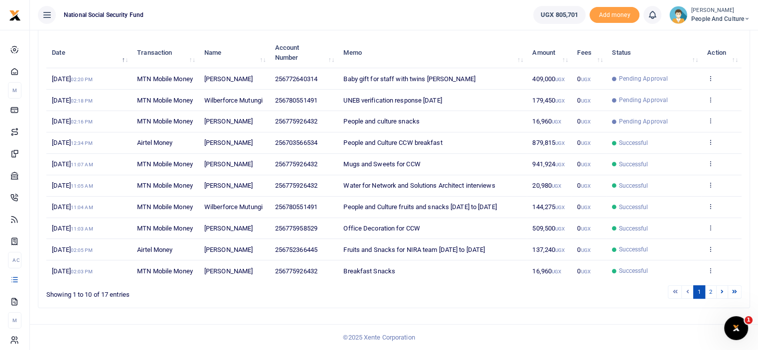
scroll to position [104, 0]
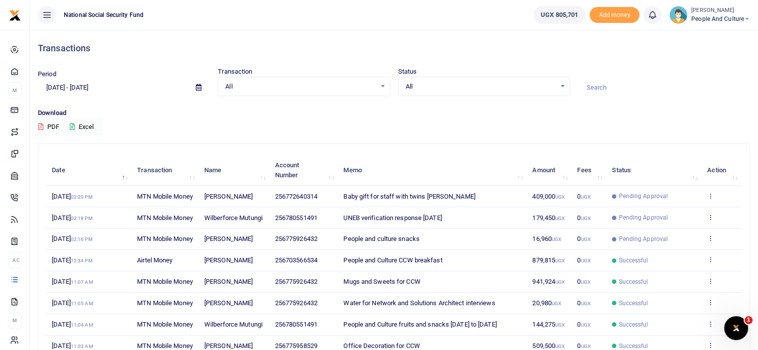
click at [712, 221] on icon at bounding box center [710, 217] width 6 height 7
click at [684, 243] on link "View details" at bounding box center [674, 248] width 79 height 14
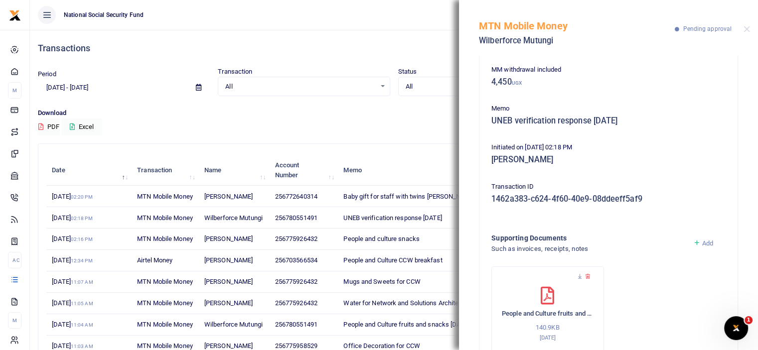
scroll to position [60, 0]
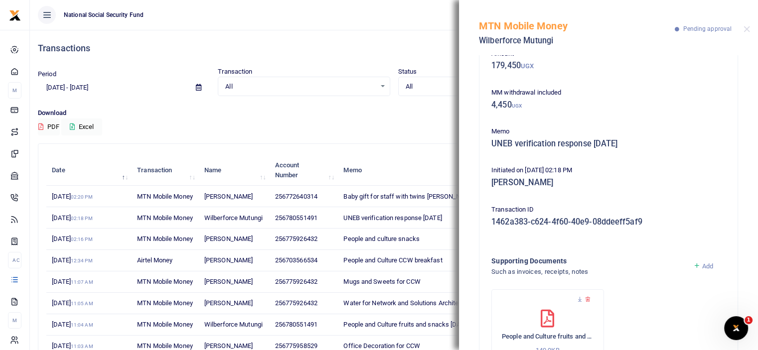
drag, startPoint x: 544, startPoint y: 145, endPoint x: 663, endPoint y: 141, distance: 119.7
click at [663, 141] on h5 "UNEB verification response [DATE]" at bounding box center [609, 144] width 234 height 10
click at [612, 152] on div "Memo UNEB verification response [DATE]" at bounding box center [609, 140] width 242 height 27
